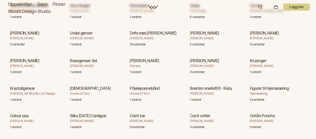
scroll to position [9186, 0]
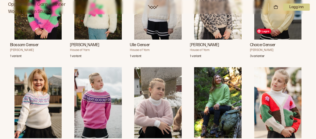
click at [274, 40] on img "Choice Genser" at bounding box center [278, 4] width 47 height 71
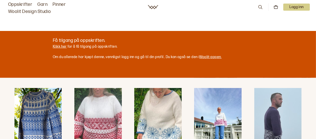
scroll to position [247, 0]
click at [60, 47] on link "Klikk her" at bounding box center [60, 46] width 14 height 4
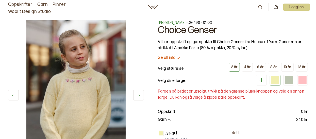
click at [141, 50] on div "1 av 8" at bounding box center [76, 89] width 136 height 139
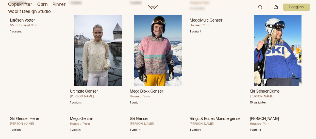
scroll to position [12114, 0]
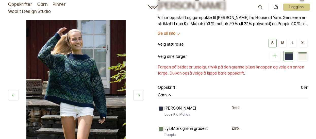
scroll to position [33, 0]
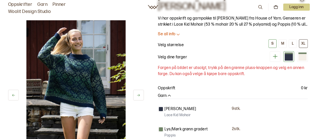
click at [305, 43] on div "XL" at bounding box center [304, 43] width 4 height 5
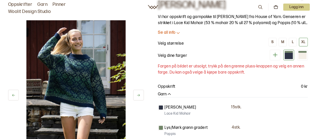
scroll to position [33, 0]
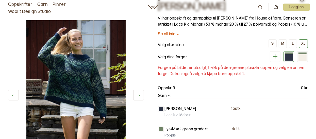
click at [276, 56] on icon at bounding box center [275, 56] width 5 height 5
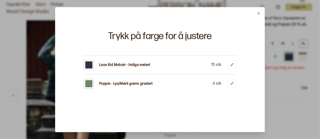
click at [258, 13] on icon at bounding box center [259, 13] width 4 height 4
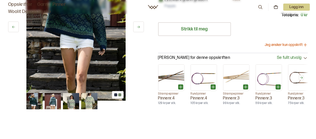
scroll to position [162, 0]
